Goal: Find specific page/section: Find specific page/section

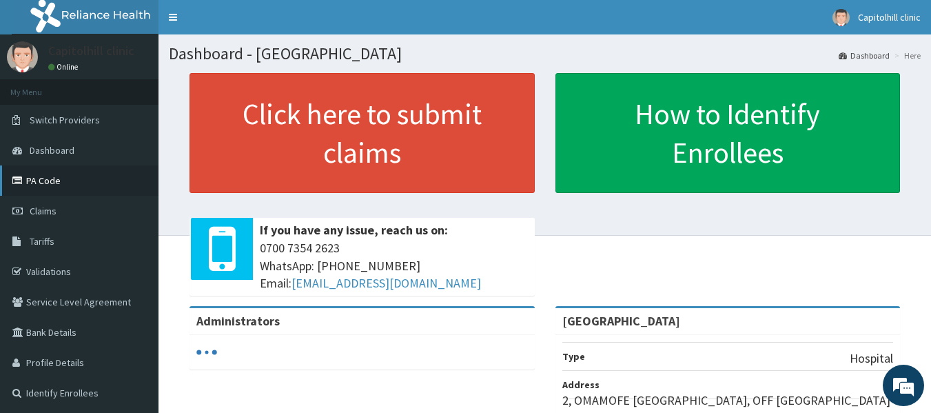
click at [58, 178] on link "PA Code" at bounding box center [79, 180] width 159 height 30
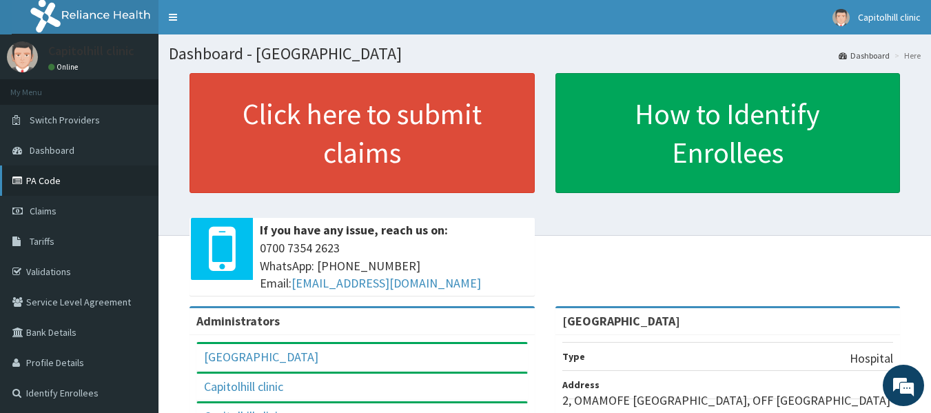
click at [50, 176] on link "PA Code" at bounding box center [79, 180] width 159 height 30
click at [44, 238] on span "Tariffs" at bounding box center [42, 241] width 25 height 12
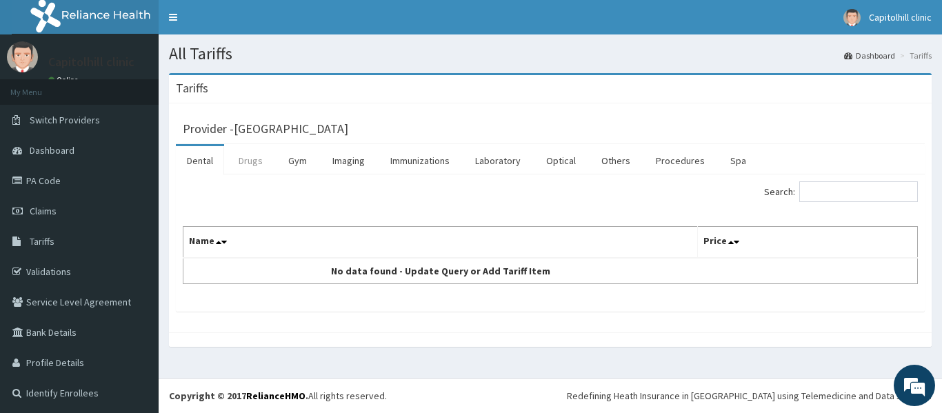
click at [244, 160] on link "Drugs" at bounding box center [250, 160] width 46 height 29
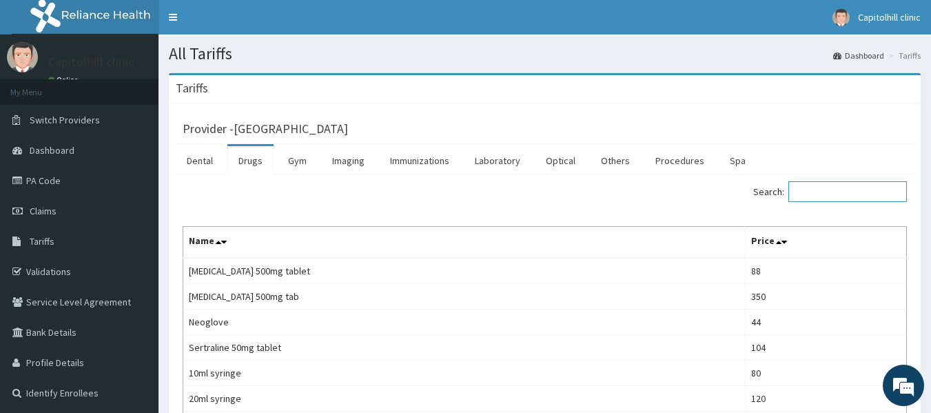
click at [836, 187] on input "Search:" at bounding box center [848, 191] width 119 height 21
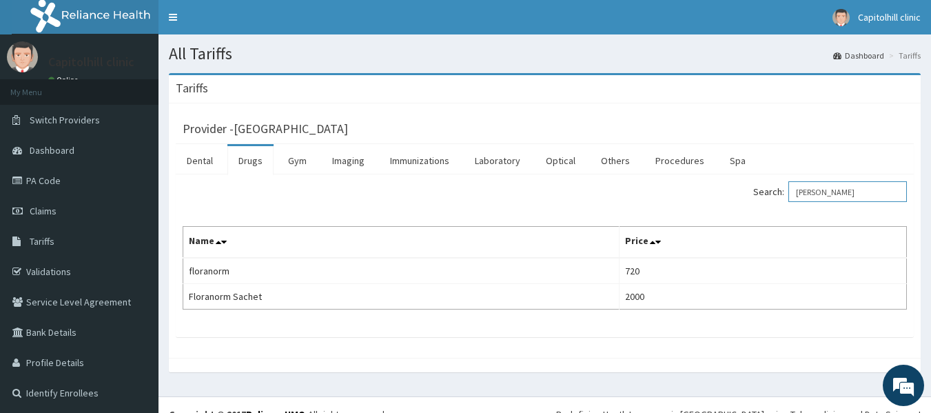
type input "FLORAN"
click at [50, 180] on link "PA Code" at bounding box center [79, 180] width 159 height 30
